Goal: Transaction & Acquisition: Obtain resource

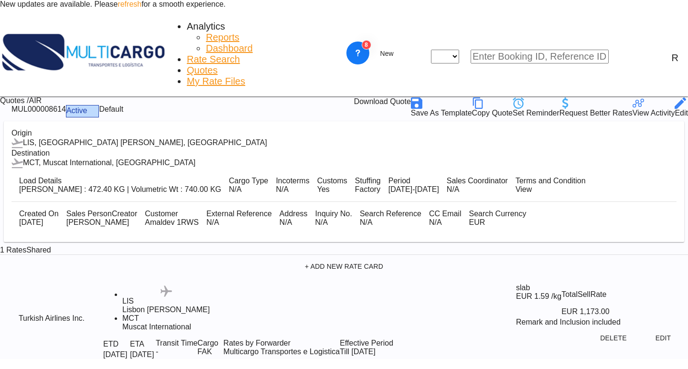
click at [203, 65] on span "Quotes" at bounding box center [202, 70] width 31 height 11
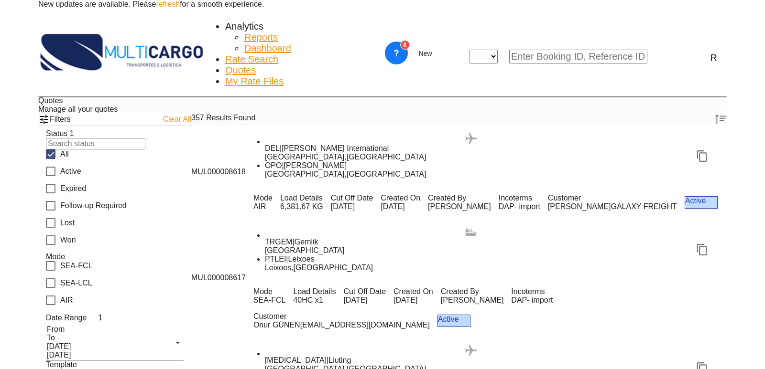
scroll to position [526, 0]
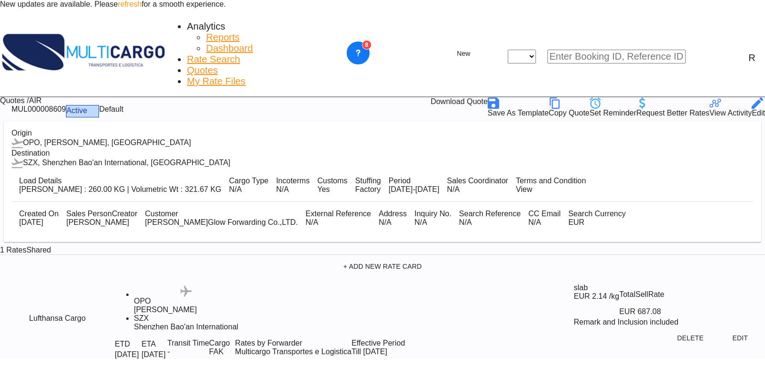
click at [688, 109] on div "Edit" at bounding box center [757, 113] width 13 height 9
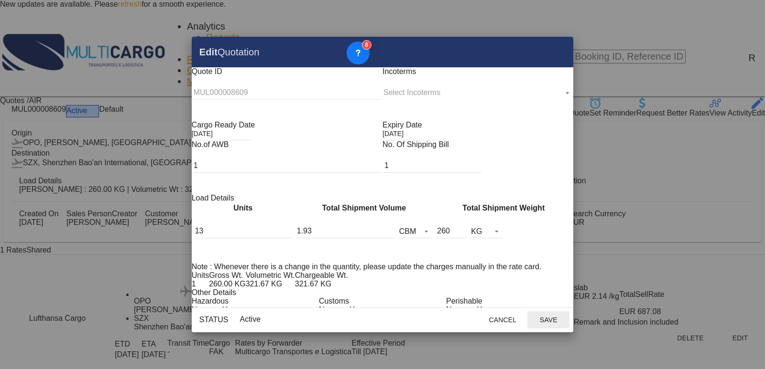
click at [554, 52] on md-icon "Close dialog" at bounding box center [559, 51] width 11 height 11
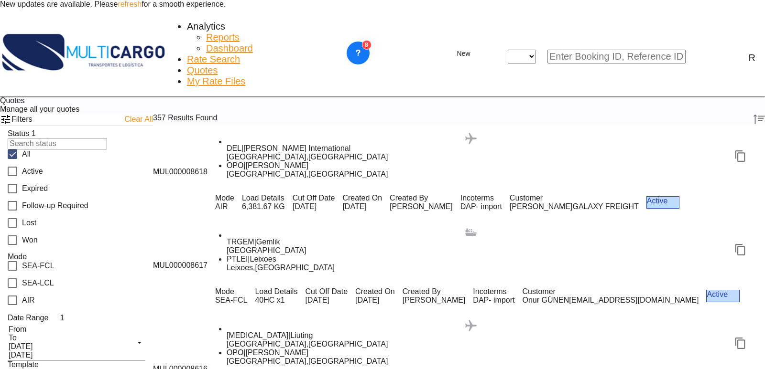
scroll to position [478, 0]
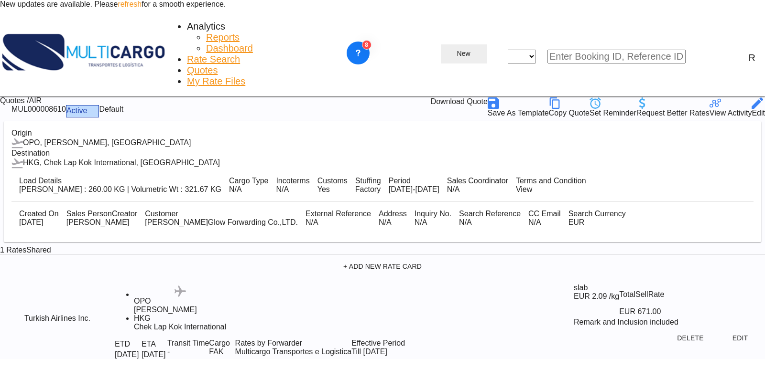
click at [482, 48] on md-icon "icon-chevron-down" at bounding box center [475, 53] width 11 height 11
click at [611, 83] on span "Quote" at bounding box center [604, 74] width 14 height 15
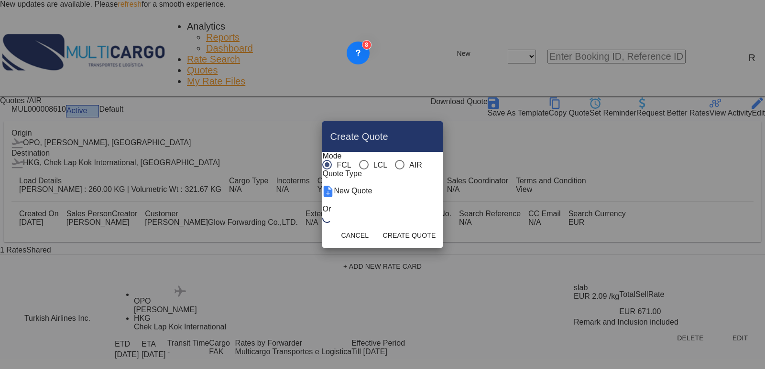
click at [359, 161] on md-radio-button "LCL" at bounding box center [373, 165] width 28 height 9
click at [395, 161] on md-radio-button "AIR" at bounding box center [408, 165] width 27 height 9
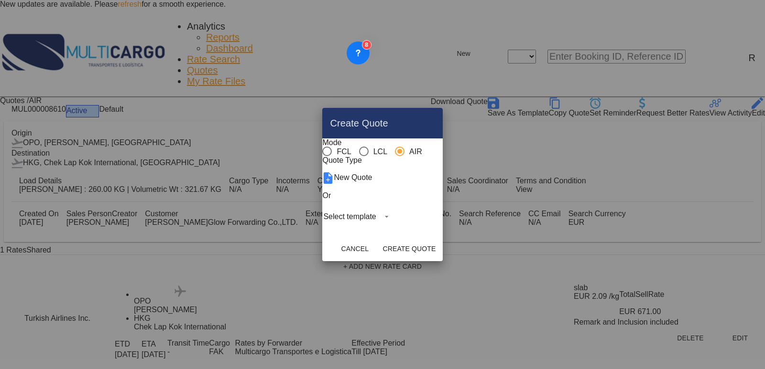
click at [392, 218] on md-select "Select template EXP LCL Globelink 09/2025 [PERSON_NAME] | [DATE] EXP [GEOGRAPHI…" at bounding box center [357, 217] width 70 height 14
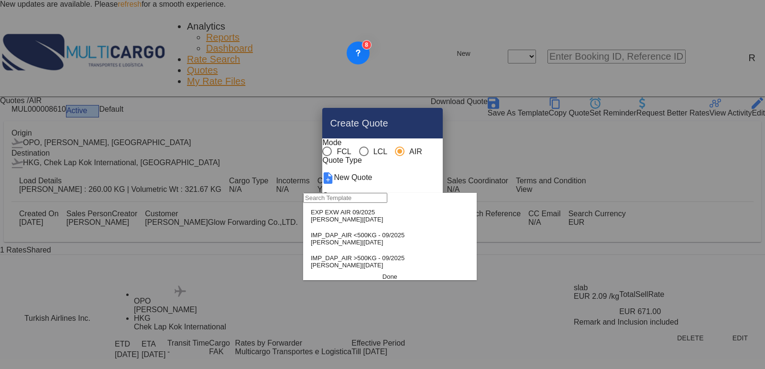
click at [383, 216] on div "EXP EXW AIR 09/2025" at bounding box center [347, 212] width 72 height 7
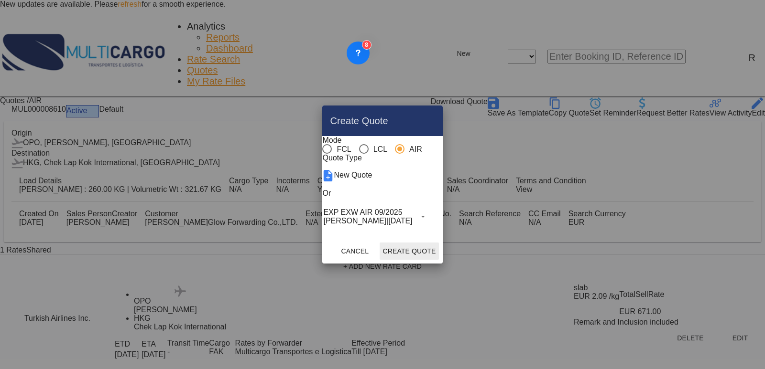
drag, startPoint x: 460, startPoint y: 268, endPoint x: 486, endPoint y: 162, distance: 109.3
click at [438, 260] on button "Create Quote" at bounding box center [409, 251] width 59 height 17
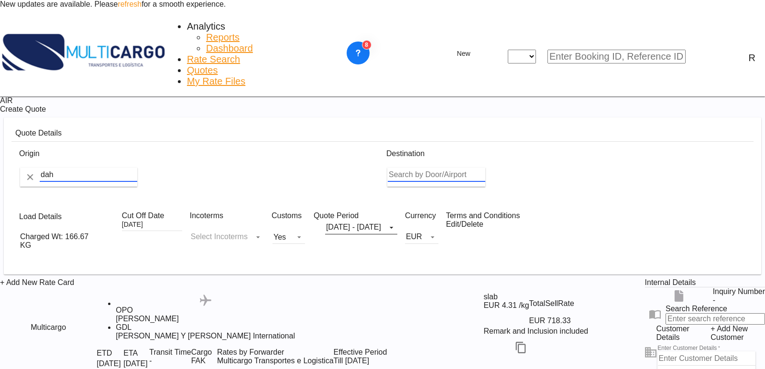
click at [0, 139] on html "New updates are available. Please refresh for a smooth experience. Analytics Re…" at bounding box center [382, 184] width 765 height 369
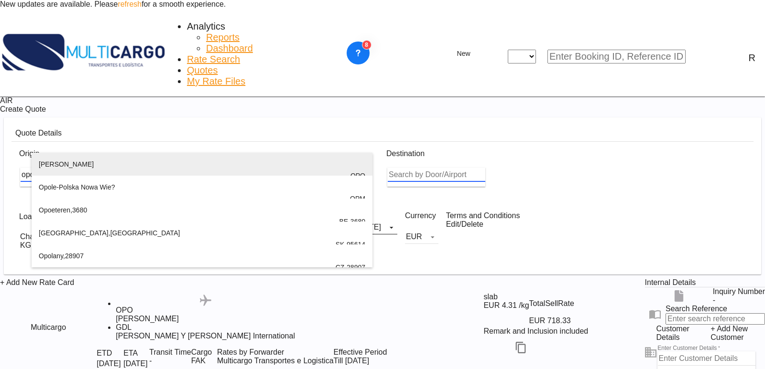
click at [86, 167] on div "[PERSON_NAME] , [GEOGRAPHIC_DATA] OPO" at bounding box center [202, 176] width 326 height 46
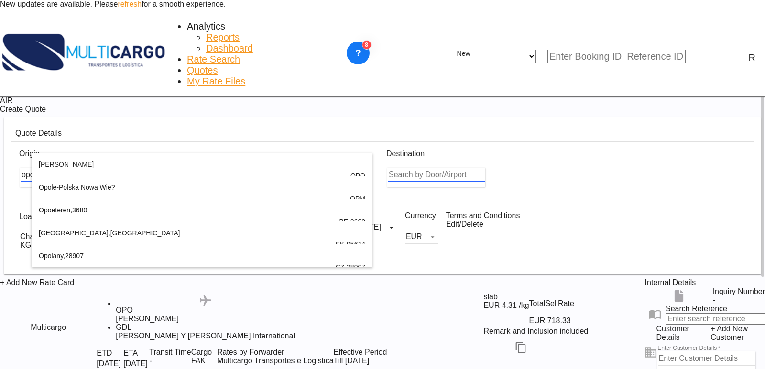
type input "[PERSON_NAME], [GEOGRAPHIC_DATA], OPO"
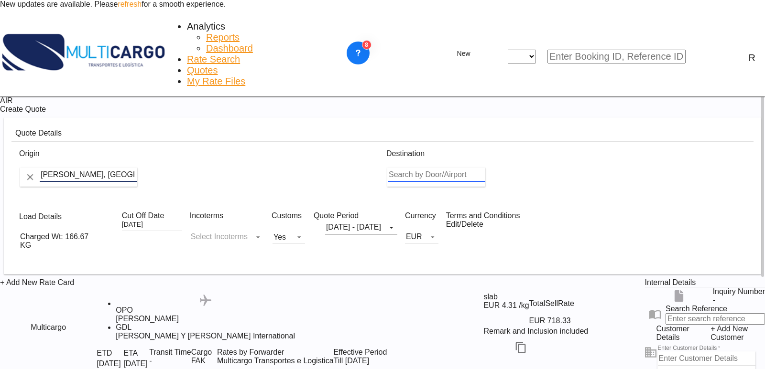
click at [438, 168] on input "Search by Door/Airport" at bounding box center [437, 175] width 98 height 14
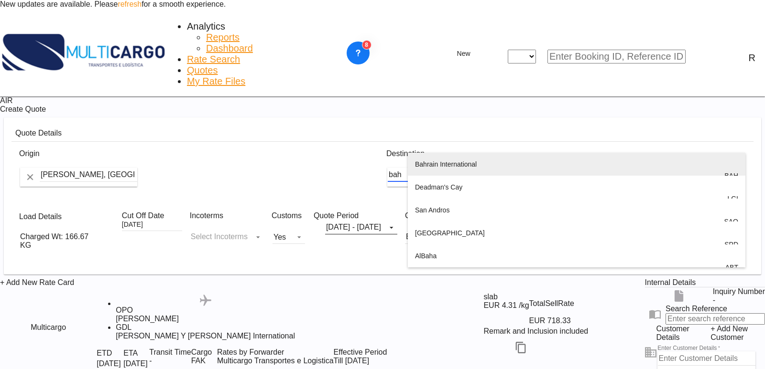
click at [467, 173] on div "Bah rain International Manama , [GEOGRAPHIC_DATA] BAH" at bounding box center [576, 176] width 323 height 46
type input "Bahrain International, [GEOGRAPHIC_DATA], BAH"
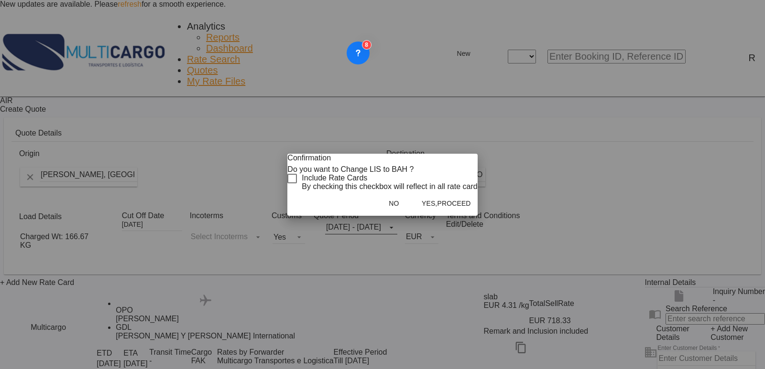
drag, startPoint x: 300, startPoint y: 188, endPoint x: 378, endPoint y: 211, distance: 80.9
click at [297, 184] on div "Checkbox No Ink" at bounding box center [292, 179] width 10 height 10
click at [457, 212] on button "Yes,Proceed" at bounding box center [446, 203] width 55 height 17
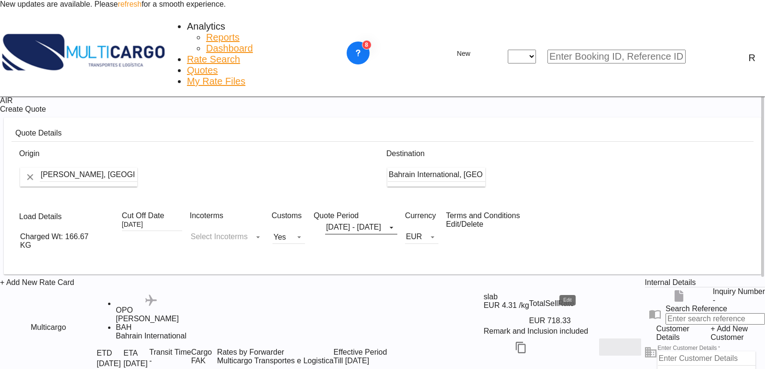
click at [614, 342] on md-icon "Edit" at bounding box center [619, 347] width 11 height 11
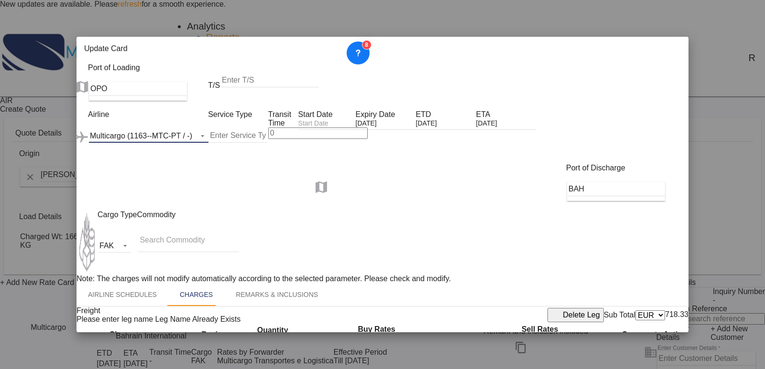
click at [155, 132] on div "Multicargo (1163--MTC-PT / -)" at bounding box center [141, 136] width 102 height 8
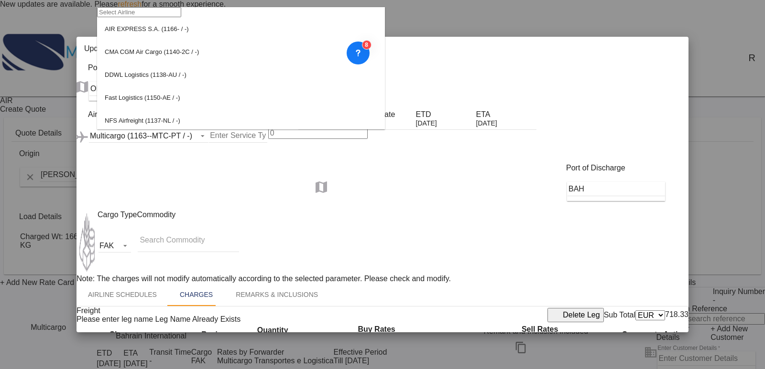
click at [161, 17] on input "search" at bounding box center [139, 12] width 84 height 10
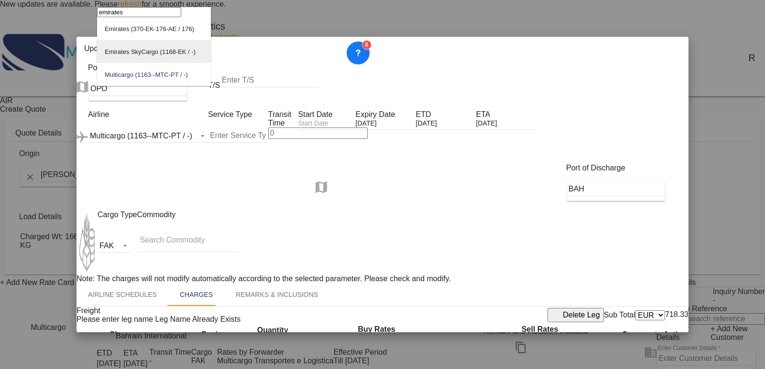
type input "emirates"
click at [170, 55] on div "Emirates SkyCargo (1168-EK / -)" at bounding box center [150, 51] width 91 height 7
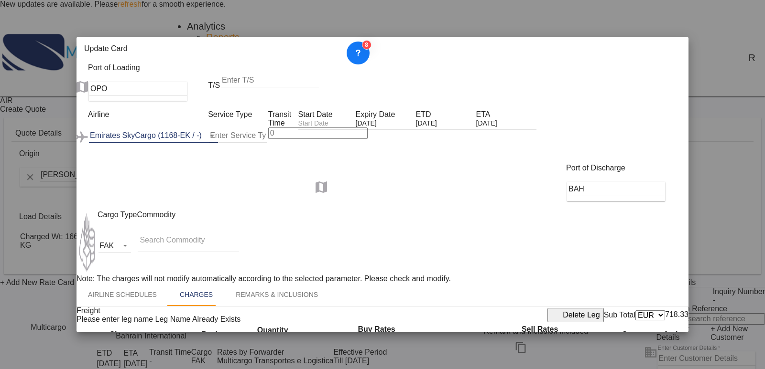
scroll to position [232, 0]
drag, startPoint x: 517, startPoint y: 113, endPoint x: 519, endPoint y: 118, distance: 5.1
type input "140"
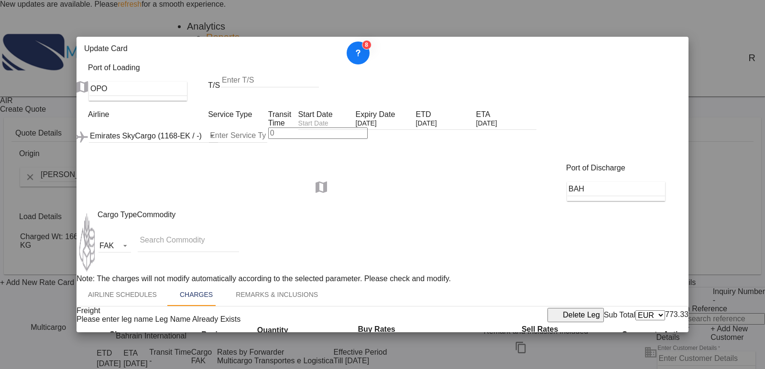
drag, startPoint x: 525, startPoint y: 229, endPoint x: 500, endPoint y: 224, distance: 25.3
drag, startPoint x: 330, startPoint y: 234, endPoint x: 295, endPoint y: 234, distance: 35.4
type input "0.85"
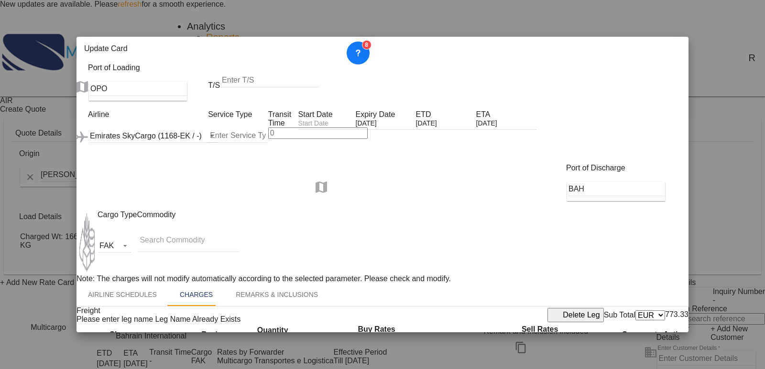
drag, startPoint x: 542, startPoint y: 234, endPoint x: 489, endPoint y: 232, distance: 53.1
type input "1.15"
drag, startPoint x: 302, startPoint y: 111, endPoint x: 292, endPoint y: 113, distance: 9.7
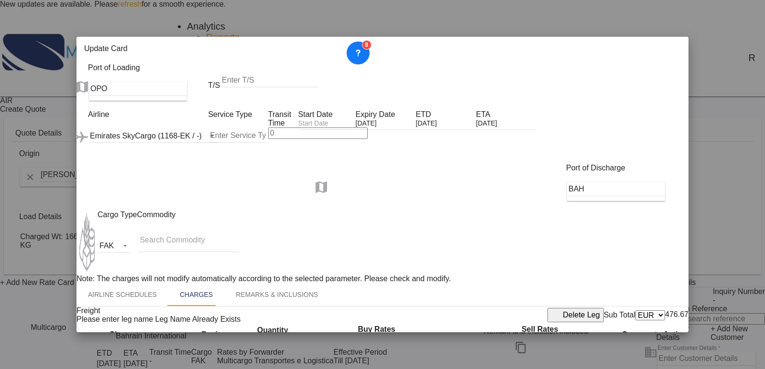
type input "140"
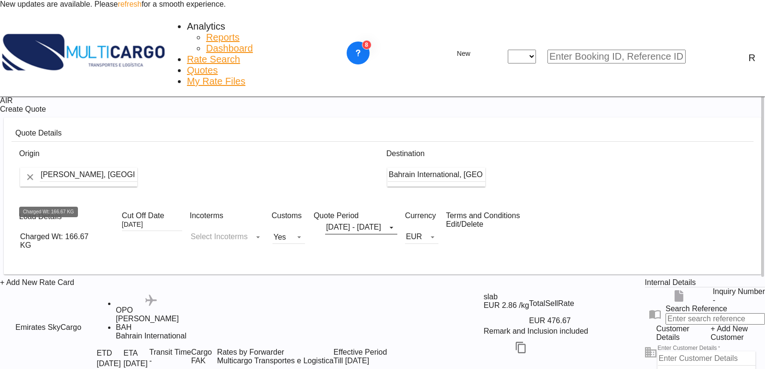
click at [63, 233] on div "Charged Wt: 166.67 KG" at bounding box center [57, 241] width 75 height 17
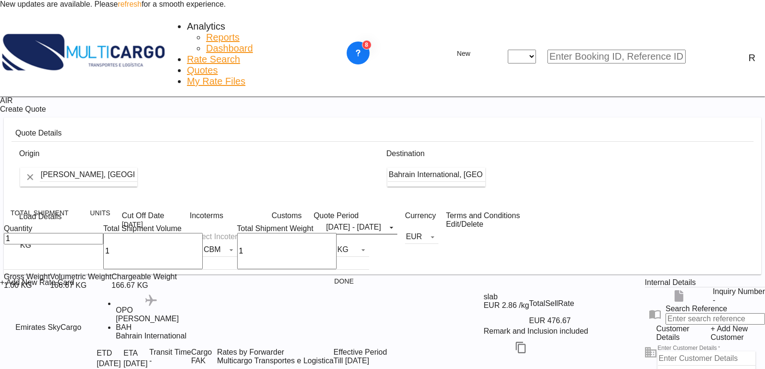
drag, startPoint x: 28, startPoint y: 262, endPoint x: -12, endPoint y: 257, distance: 40.6
click at [0, 257] on html "New updates are available. Please refresh for a smooth experience. Analytics Re…" at bounding box center [382, 184] width 765 height 369
type input "60"
drag, startPoint x: 71, startPoint y: 261, endPoint x: 46, endPoint y: 257, distance: 24.8
click at [38, 256] on div "Quantity 60 Total Shipment Volume 1 CBM CBM CFT KG LB Total Shipment Weight 1 K…" at bounding box center [186, 247] width 365 height 45
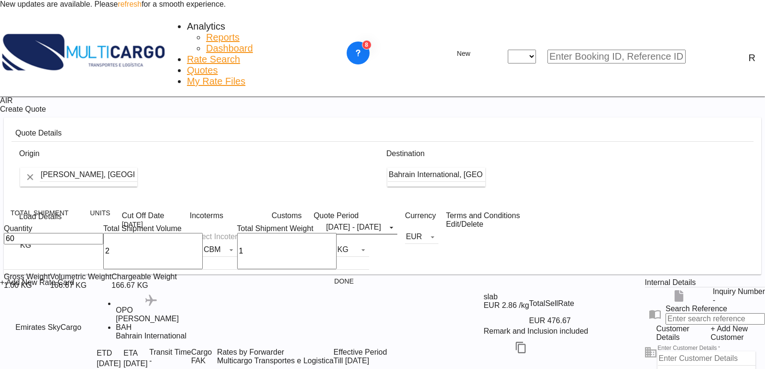
type input "24"
type input "24.94"
drag, startPoint x: 149, startPoint y: 261, endPoint x: 111, endPoint y: 254, distance: 38.8
click at [111, 254] on div "Quantity 60 Total Shipment Volume 24.94 CBM CBM CFT KG LB Total Shipment Weight…" at bounding box center [186, 247] width 365 height 45
type input "1392"
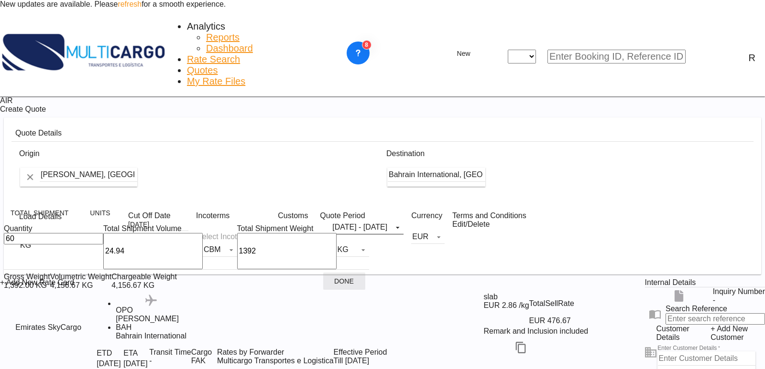
click at [323, 288] on button "Done" at bounding box center [344, 281] width 42 height 17
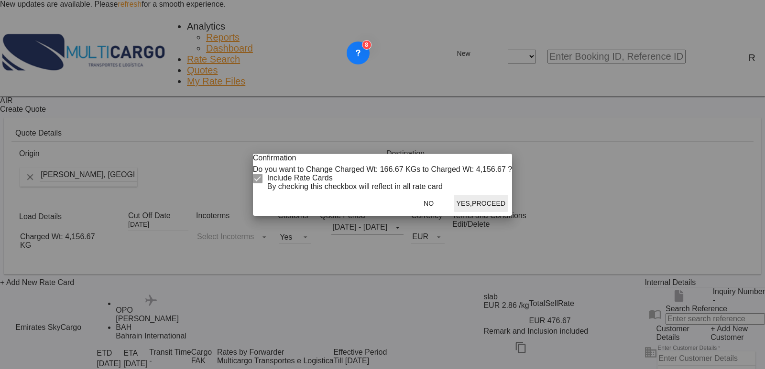
click at [454, 212] on button "Yes,Proceed" at bounding box center [481, 203] width 55 height 17
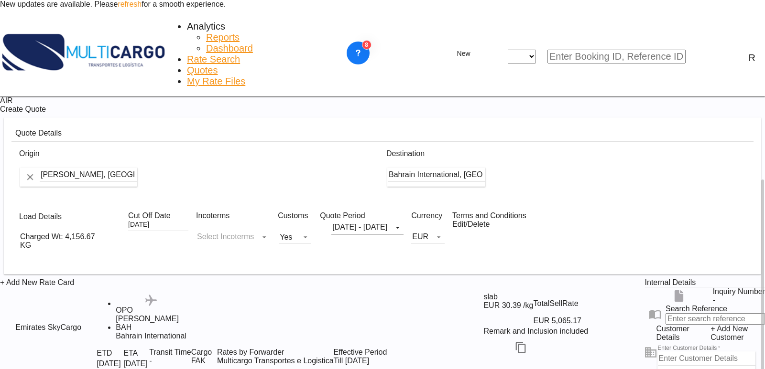
scroll to position [96, 0]
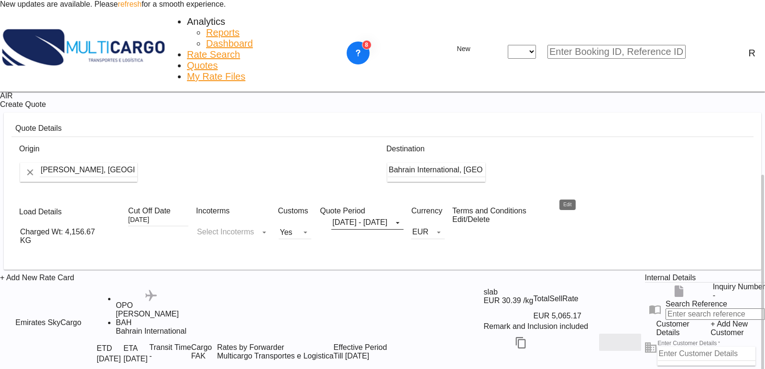
click at [614, 337] on md-icon "Edit" at bounding box center [619, 342] width 11 height 11
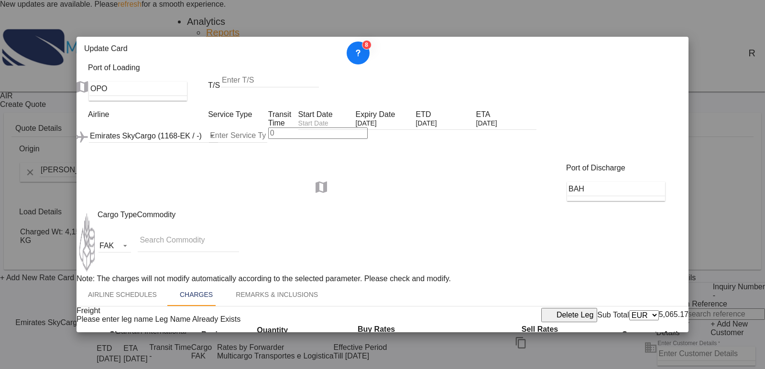
scroll to position [232, 0]
drag, startPoint x: 532, startPoint y: 233, endPoint x: 525, endPoint y: 232, distance: 7.7
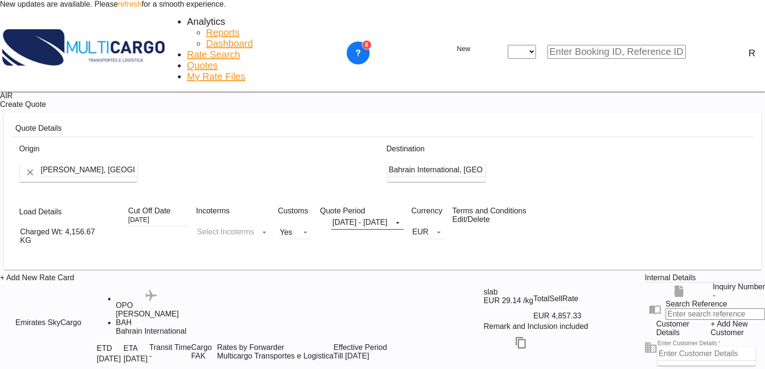
type input "1.1"
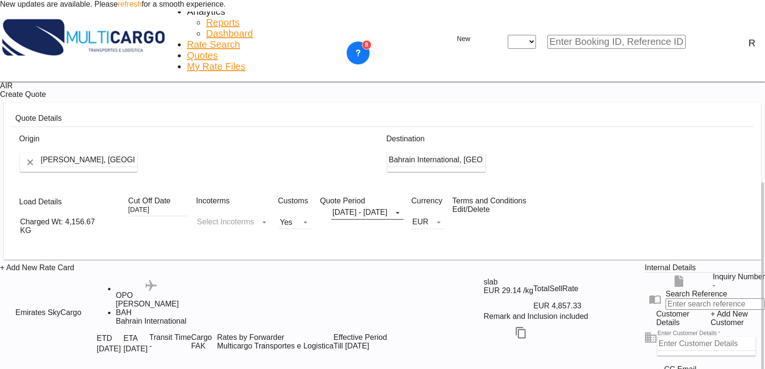
scroll to position [106, 0]
click at [658, 337] on input "Enter Customer Details" at bounding box center [707, 344] width 98 height 14
paste input "[EMAIL_ADDRESS][PERSON_NAME][PERSON_NAME][DOMAIN_NAME]"
type input "[EMAIL_ADDRESS][PERSON_NAME][PERSON_NAME][DOMAIN_NAME]"
drag, startPoint x: 691, startPoint y: 261, endPoint x: 603, endPoint y: 260, distance: 88.4
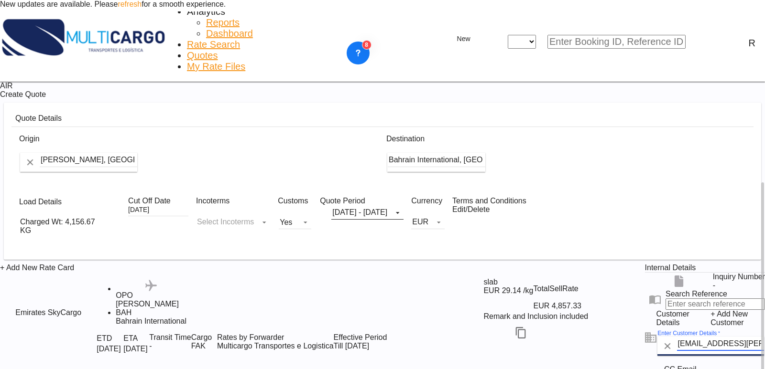
click at [645, 273] on div "Inquiry Number - Search Reference Customer Details + Add New Customer Enter Cus…" at bounding box center [705, 335] width 120 height 124
click at [688, 310] on span "+ Add New Customer" at bounding box center [737, 318] width 54 height 17
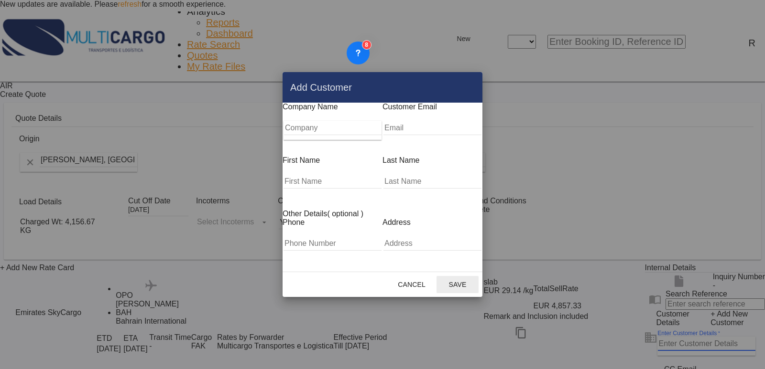
click at [396, 135] on input "Add Customer Company ..." at bounding box center [432, 128] width 98 height 14
paste input "[EMAIL_ADDRESS][PERSON_NAME][PERSON_NAME][DOMAIN_NAME]"
drag, startPoint x: 445, startPoint y: 136, endPoint x: 417, endPoint y: 133, distance: 28.3
click at [417, 133] on input "[EMAIL_ADDRESS][PERSON_NAME][PERSON_NAME][DOMAIN_NAME]" at bounding box center [432, 128] width 98 height 14
type input "[EMAIL_ADDRESS][PERSON_NAME][PERSON_NAME][DOMAIN_NAME]"
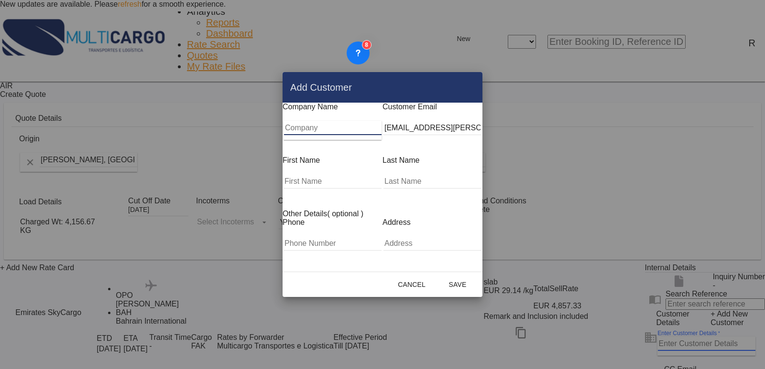
click at [314, 135] on input "Company" at bounding box center [333, 128] width 98 height 14
paste input "wilhelmsen"
type input "wilhelmsen"
click at [283, 178] on input "Add Customer Company ..." at bounding box center [332, 181] width 98 height 14
paste input "SAJI"
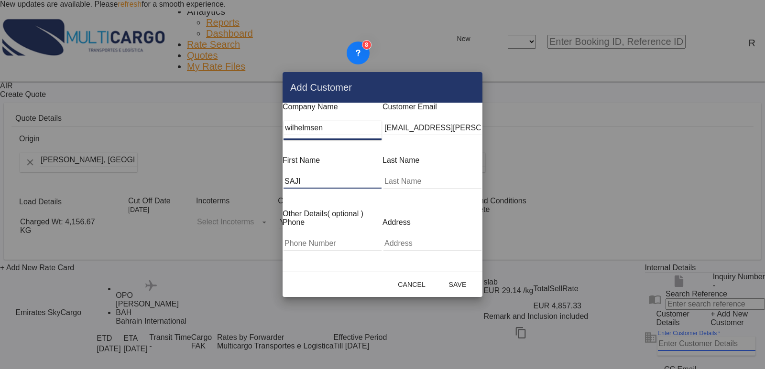
type input "SAJI"
click at [437, 177] on input "Add Customer Company ..." at bounding box center [432, 181] width 98 height 14
paste input "[PERSON_NAME]"
type input "[PERSON_NAME]"
click at [404, 210] on div "Other Details ( optional )" at bounding box center [382, 214] width 200 height 9
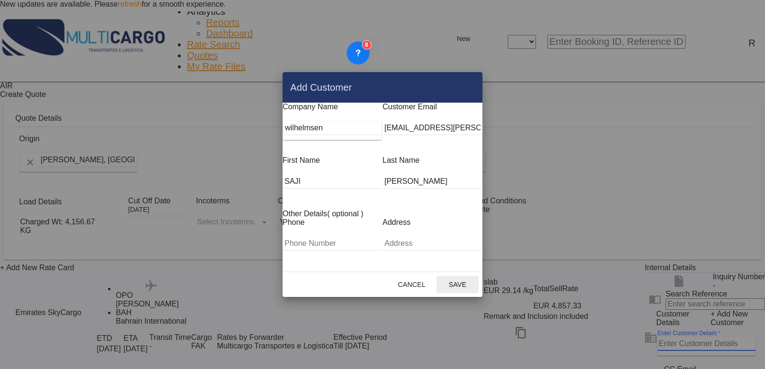
click at [478, 280] on button "Save" at bounding box center [457, 284] width 42 height 17
type input "[PERSON_NAME], [PERSON_NAME][EMAIL_ADDRESS][PERSON_NAME][PERSON_NAME][DOMAIN_NA…"
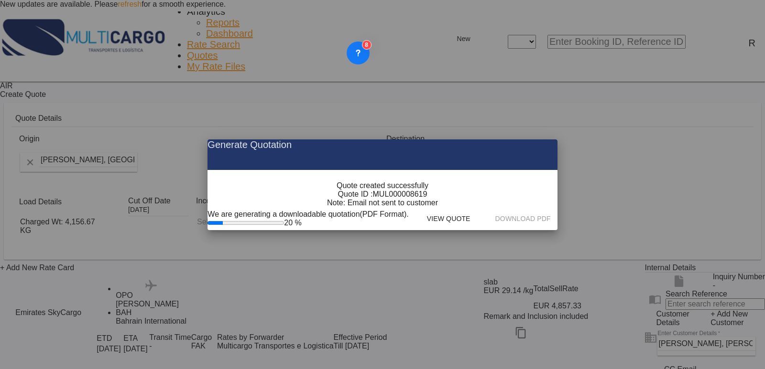
click at [403, 199] on span "MUL000008619" at bounding box center [400, 194] width 54 height 9
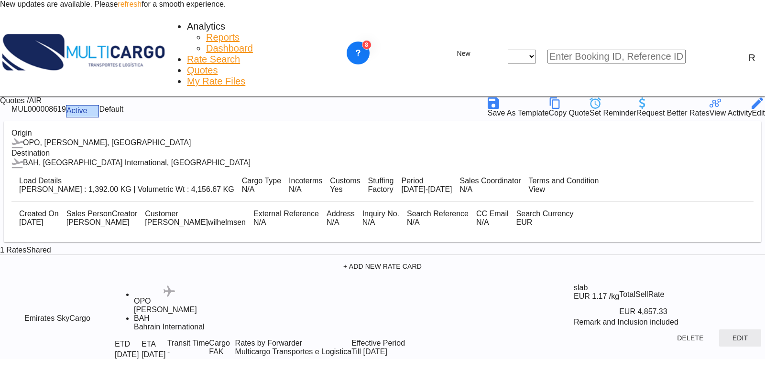
click at [688, 335] on button "Edit" at bounding box center [740, 338] width 42 height 17
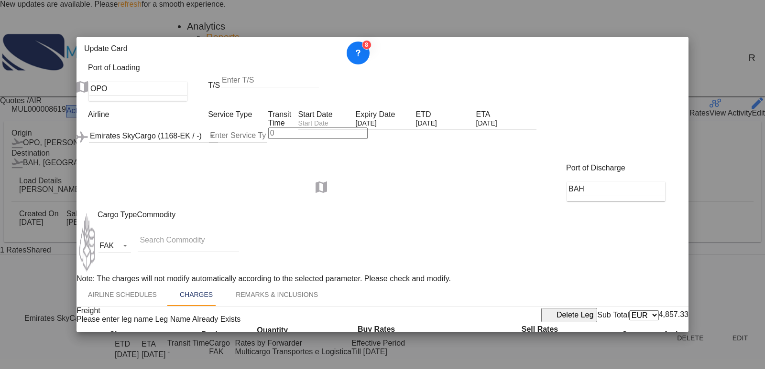
scroll to position [232, 0]
type input "1.15"
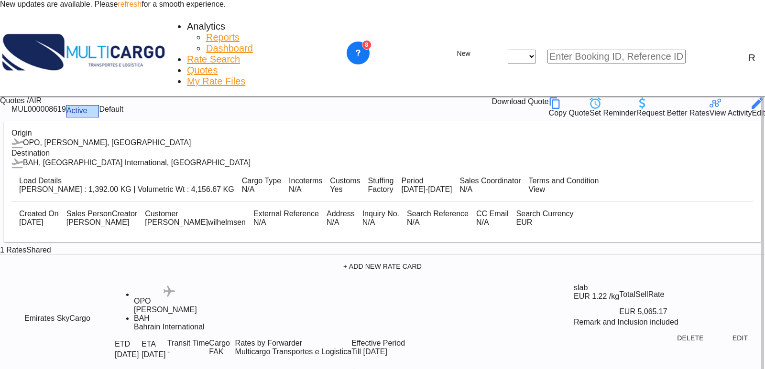
scroll to position [28, 0]
click at [688, 366] on button "Apply" at bounding box center [740, 374] width 42 height 17
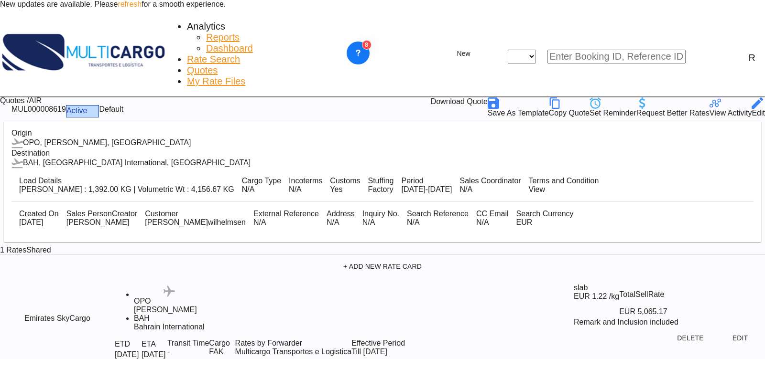
scroll to position [0, 0]
click at [66, 105] on div "MUL000008619" at bounding box center [38, 111] width 54 height 12
copy div "MUL000008619"
click at [488, 98] on div "Download Quote" at bounding box center [459, 103] width 57 height 11
